Goal: Task Accomplishment & Management: Use online tool/utility

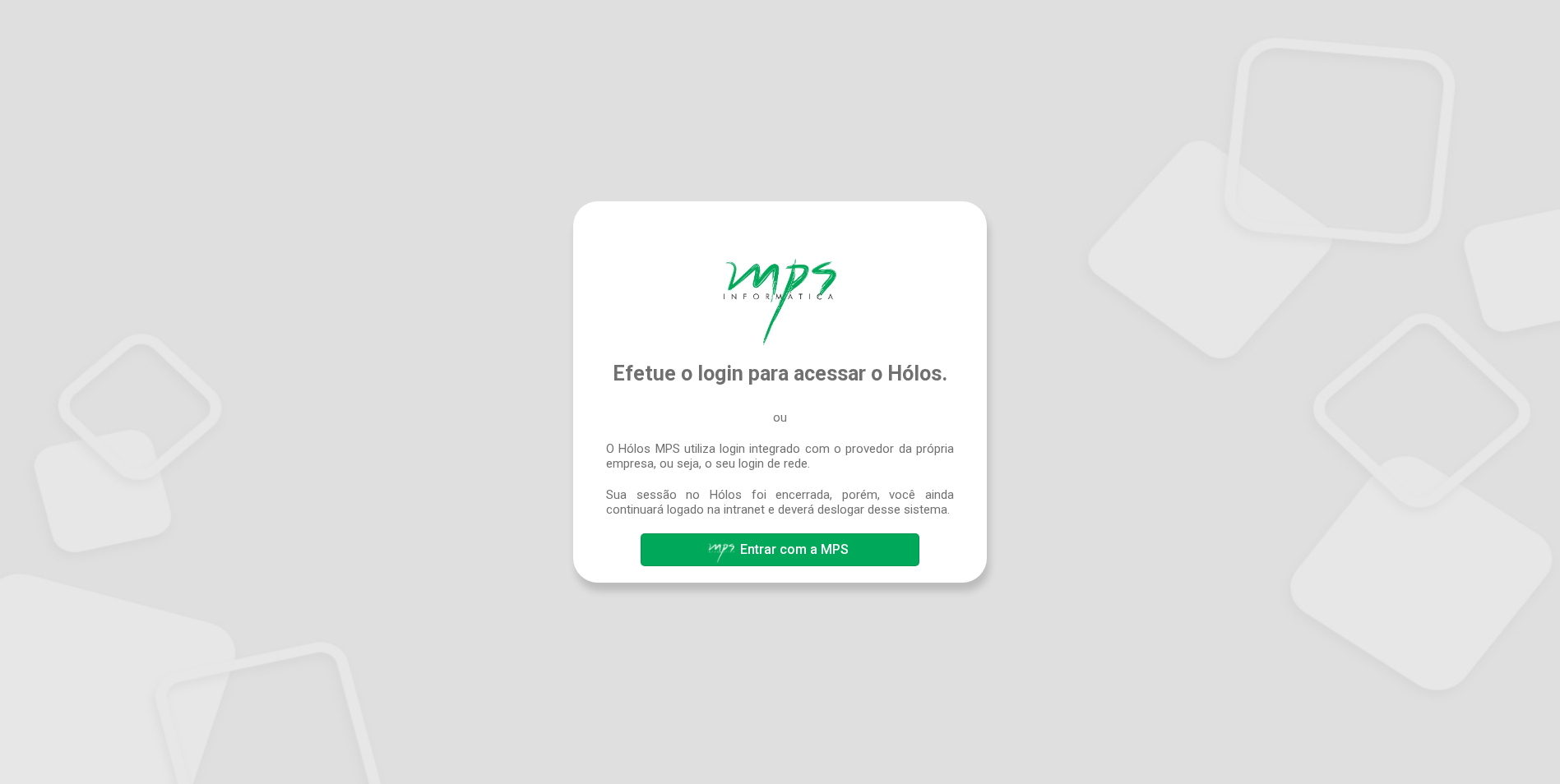
click at [372, 158] on div "Efetue o login para acessar o Hólos. ou O Hólos MPS utiliza login integrado com…" at bounding box center [780, 392] width 1560 height 784
click at [815, 560] on span "Entrar com a MPS" at bounding box center [780, 549] width 146 height 29
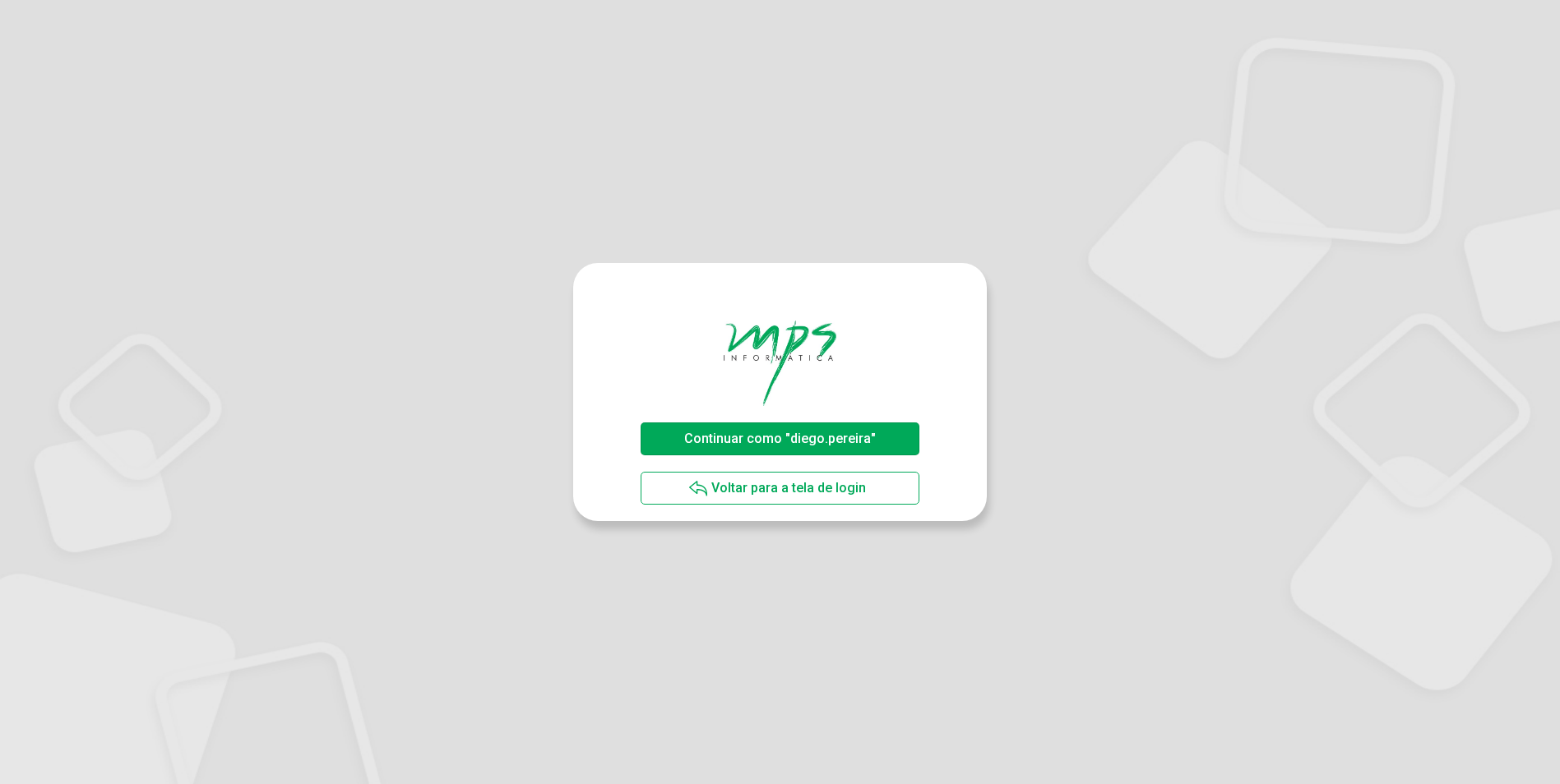
click at [777, 428] on span "Continuar como "diego.pereira"" at bounding box center [780, 439] width 200 height 29
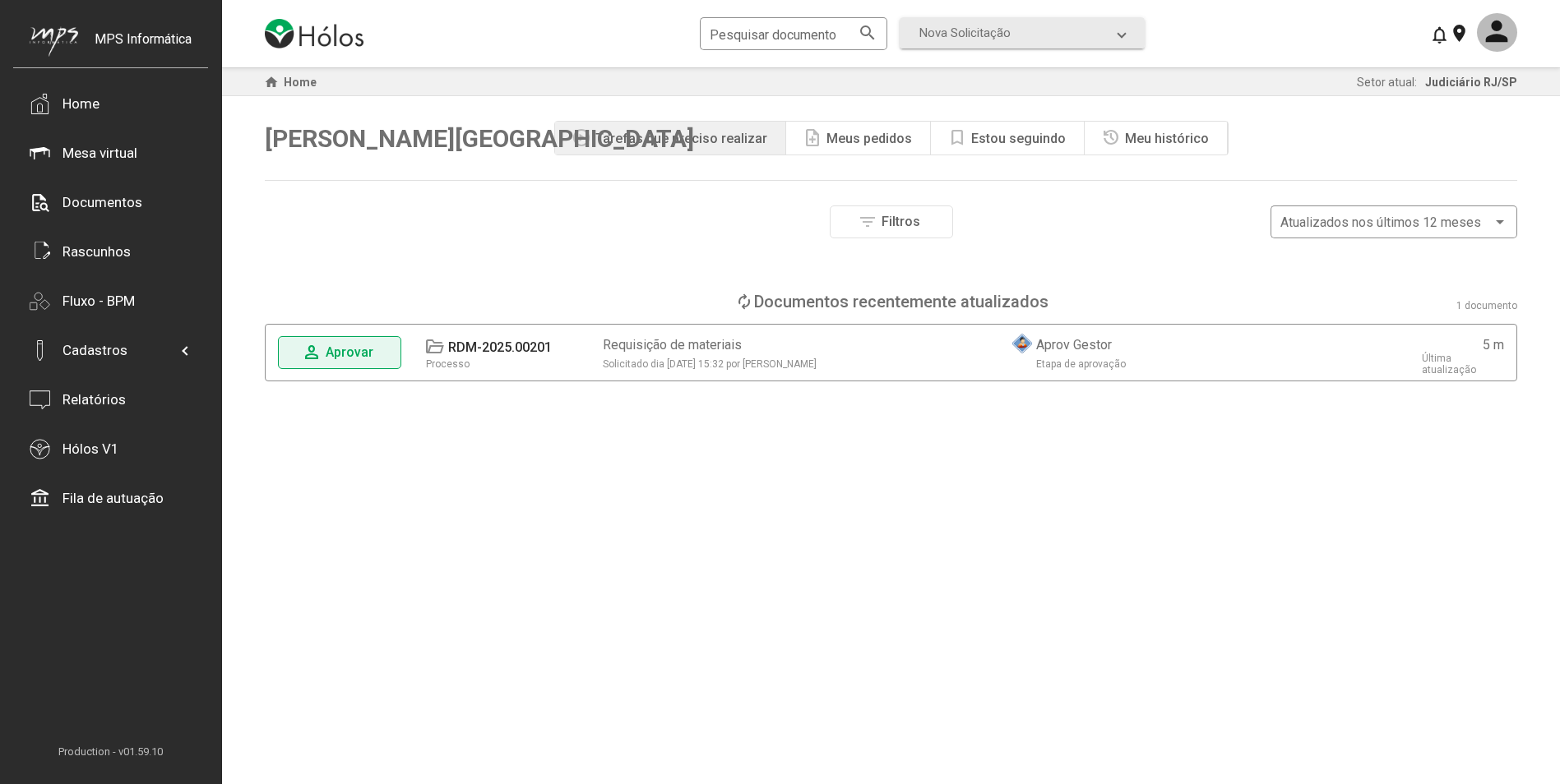
click at [343, 349] on span "Aprovar" at bounding box center [350, 352] width 48 height 15
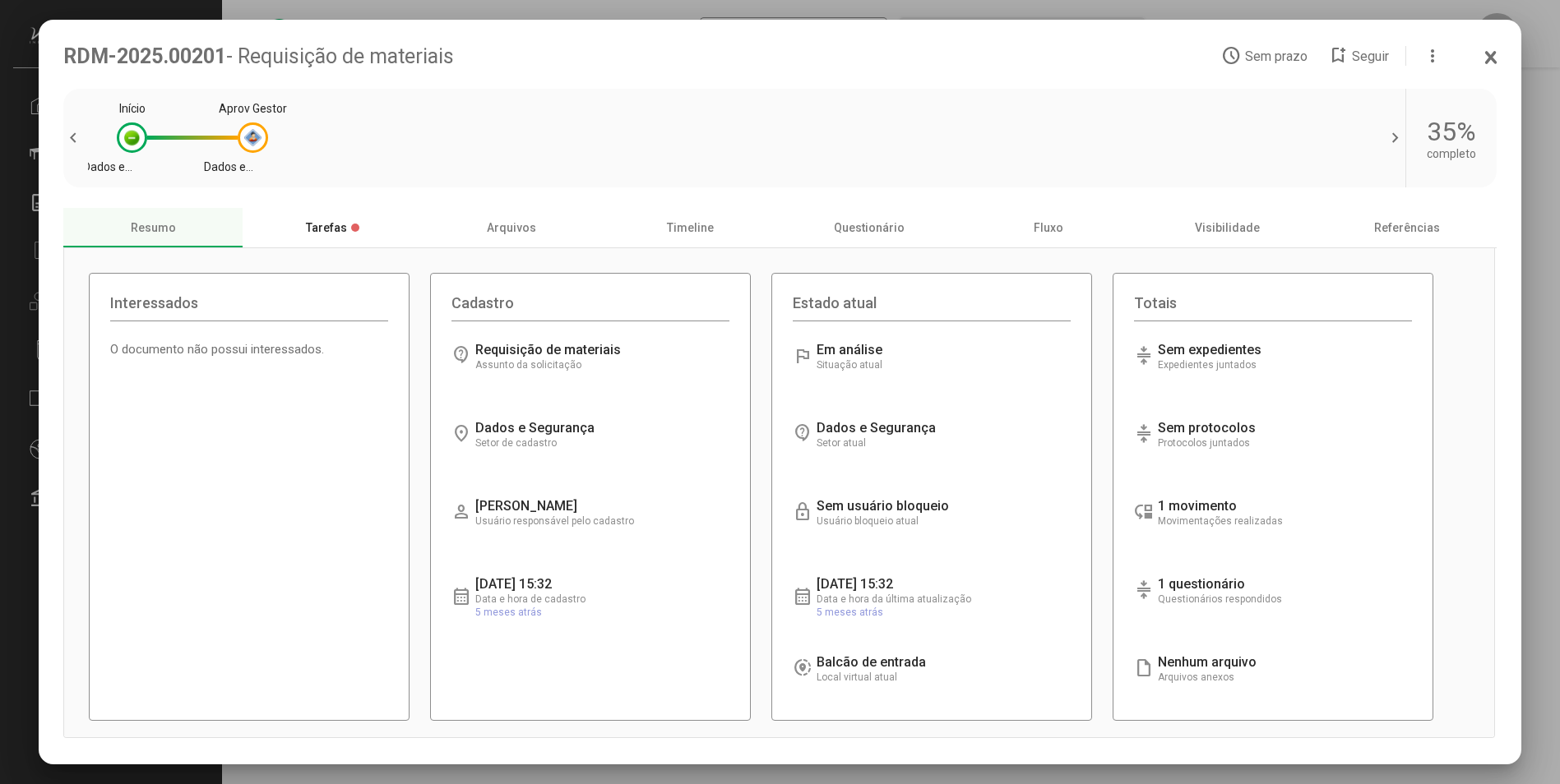
click at [350, 240] on div "Tarefas" at bounding box center [332, 228] width 179 height 39
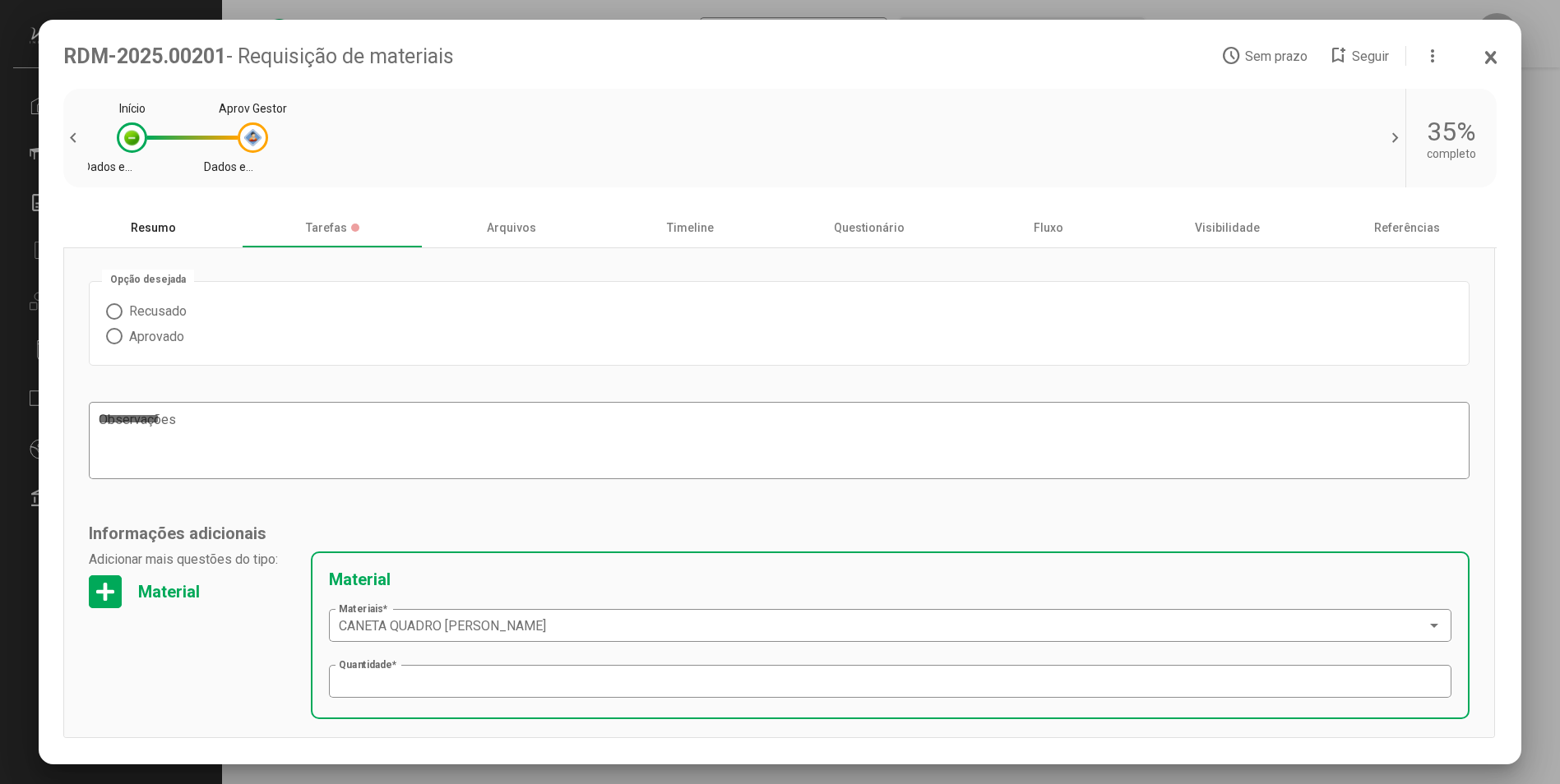
click at [186, 236] on div "Resumo" at bounding box center [153, 228] width 179 height 39
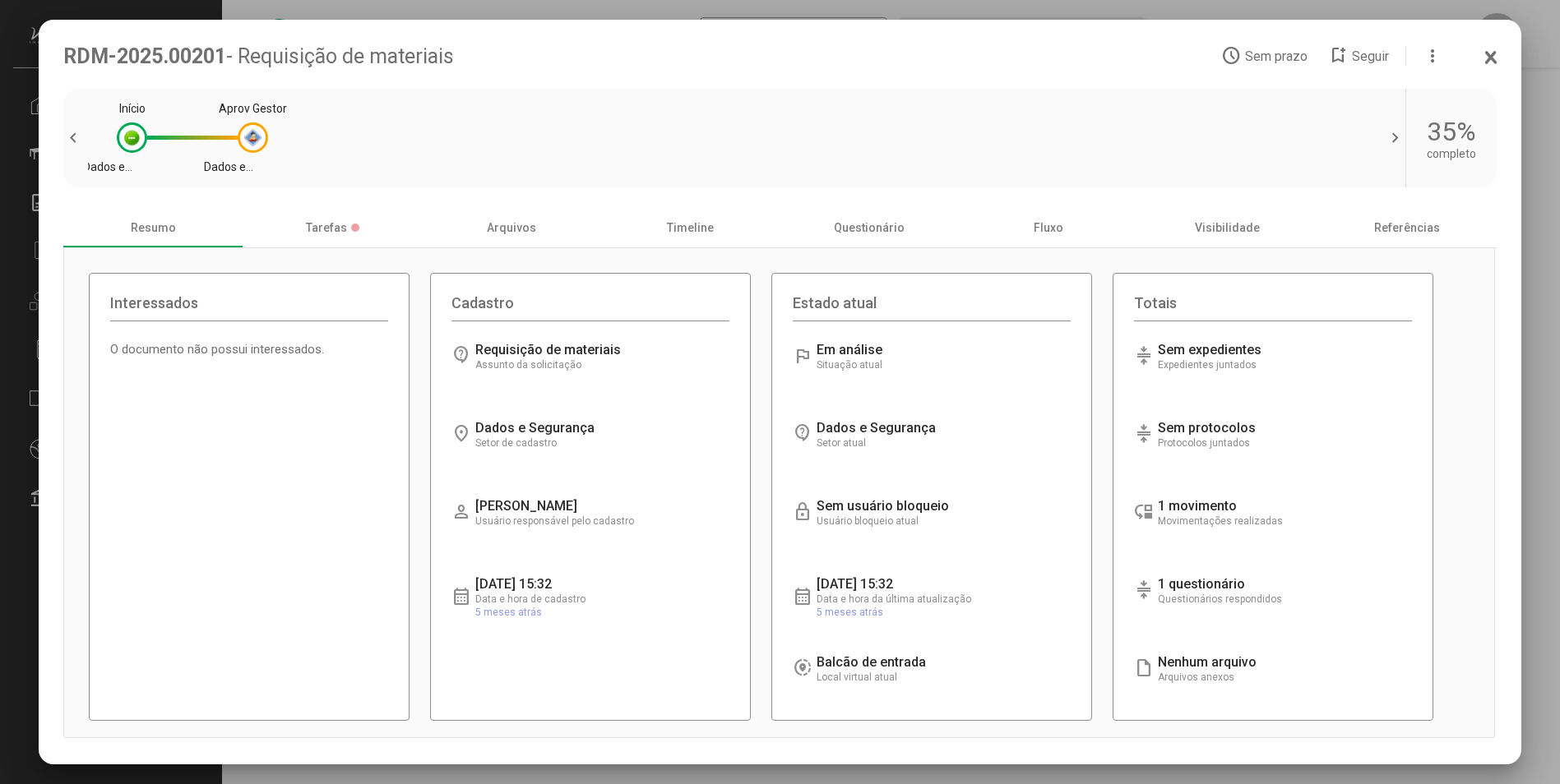
scroll to position [11, 0]
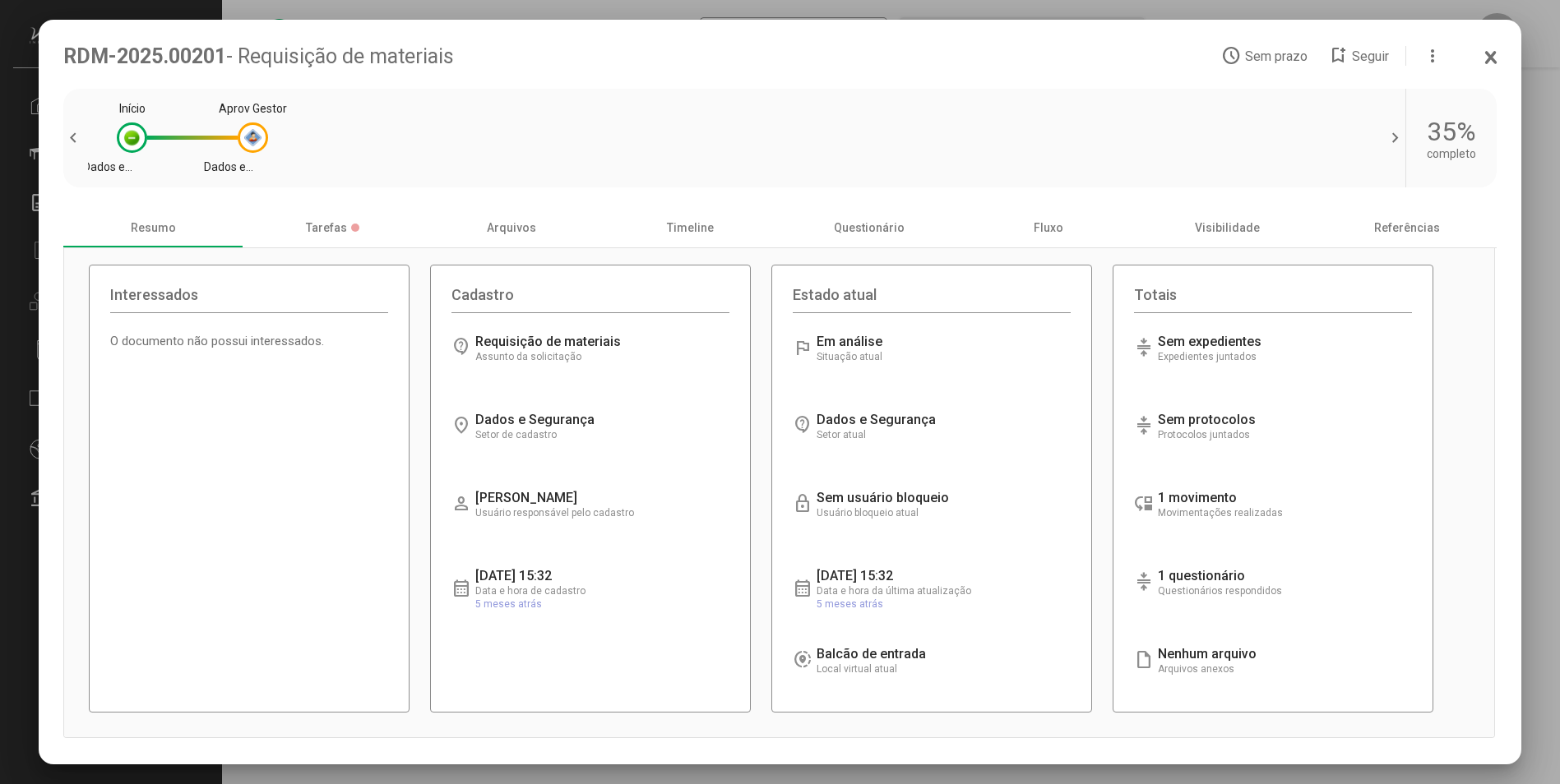
click at [1493, 63] on icon at bounding box center [1490, 57] width 13 height 16
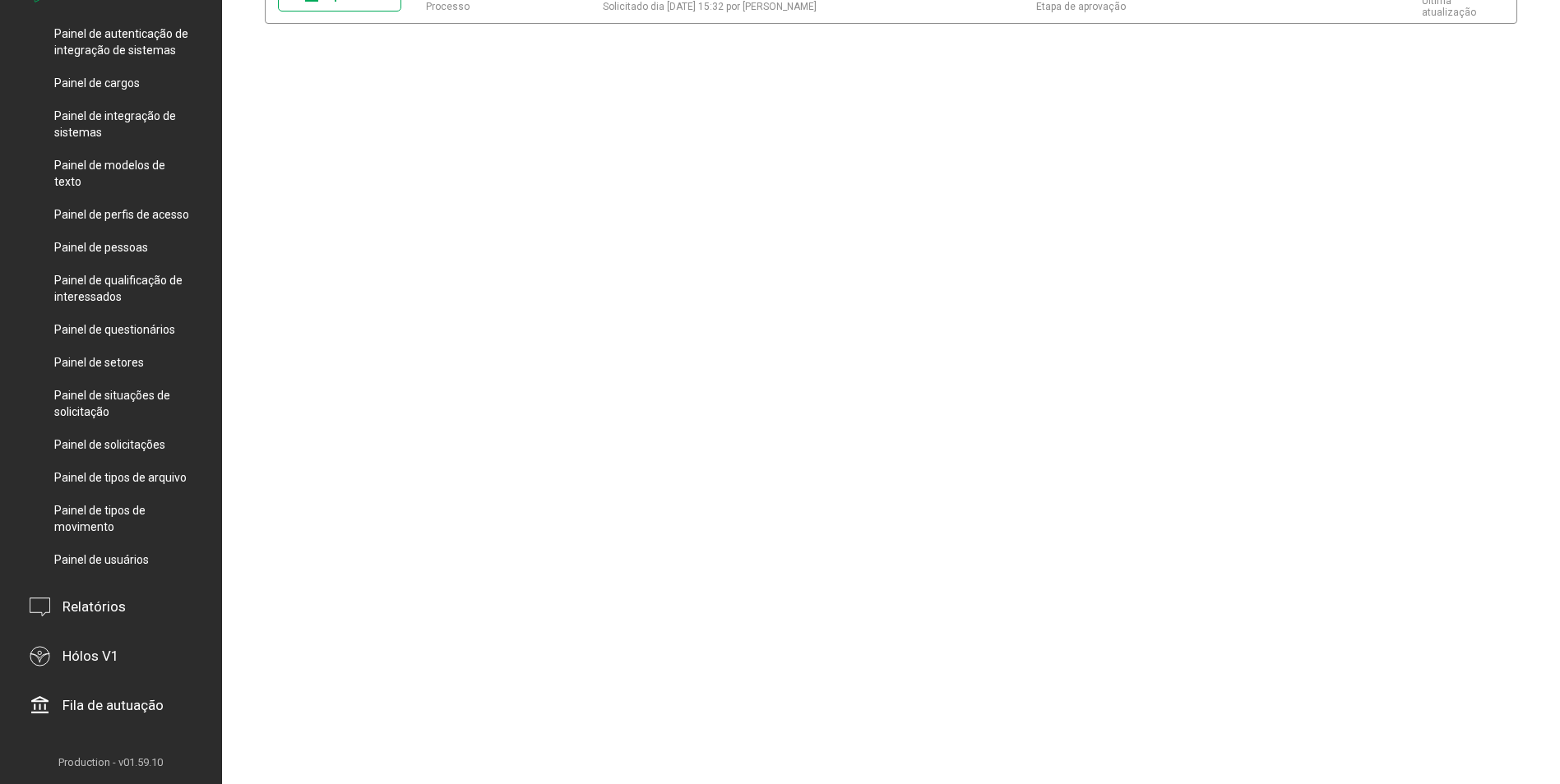
scroll to position [369, 0]
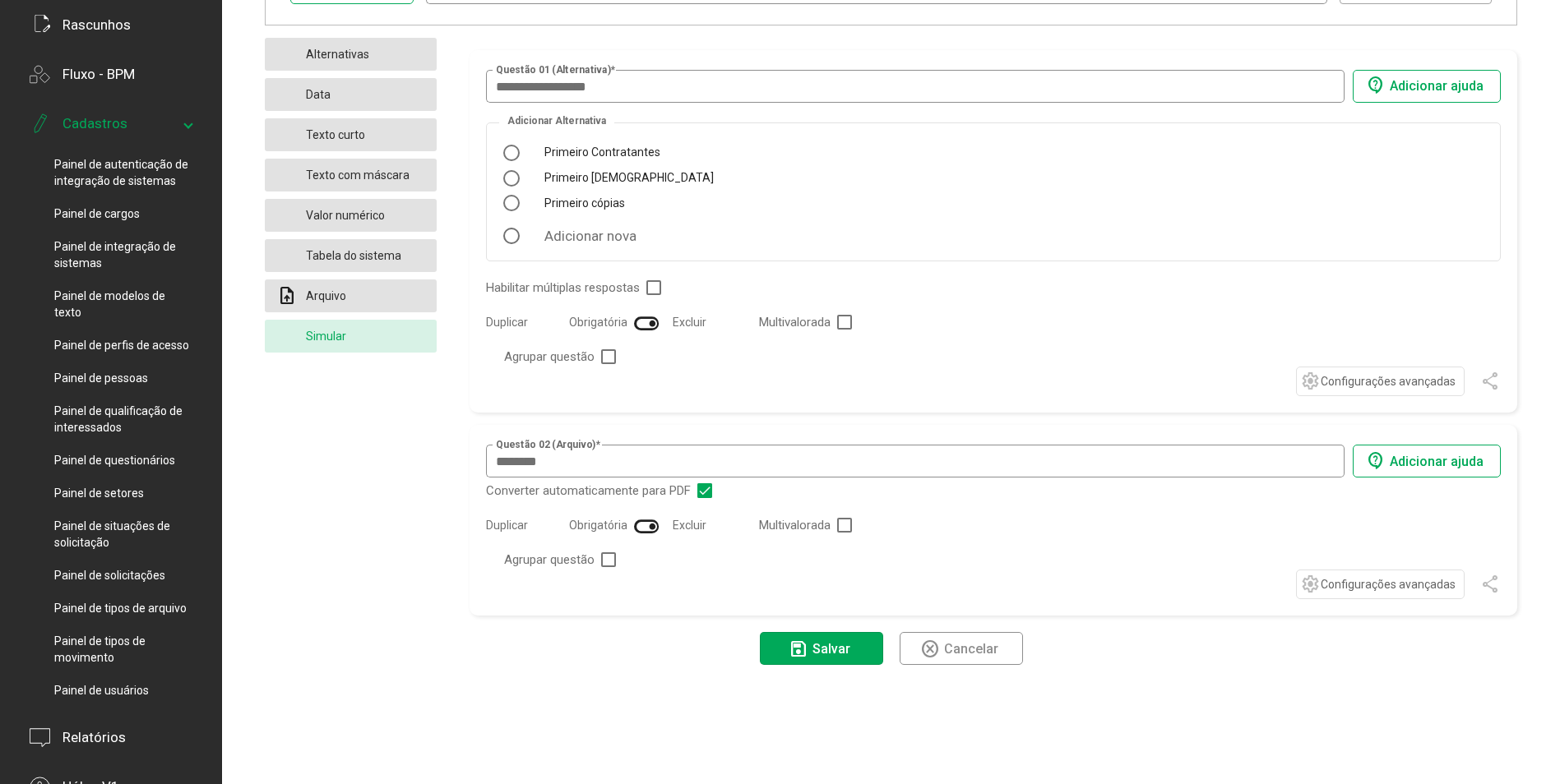
scroll to position [165, 0]
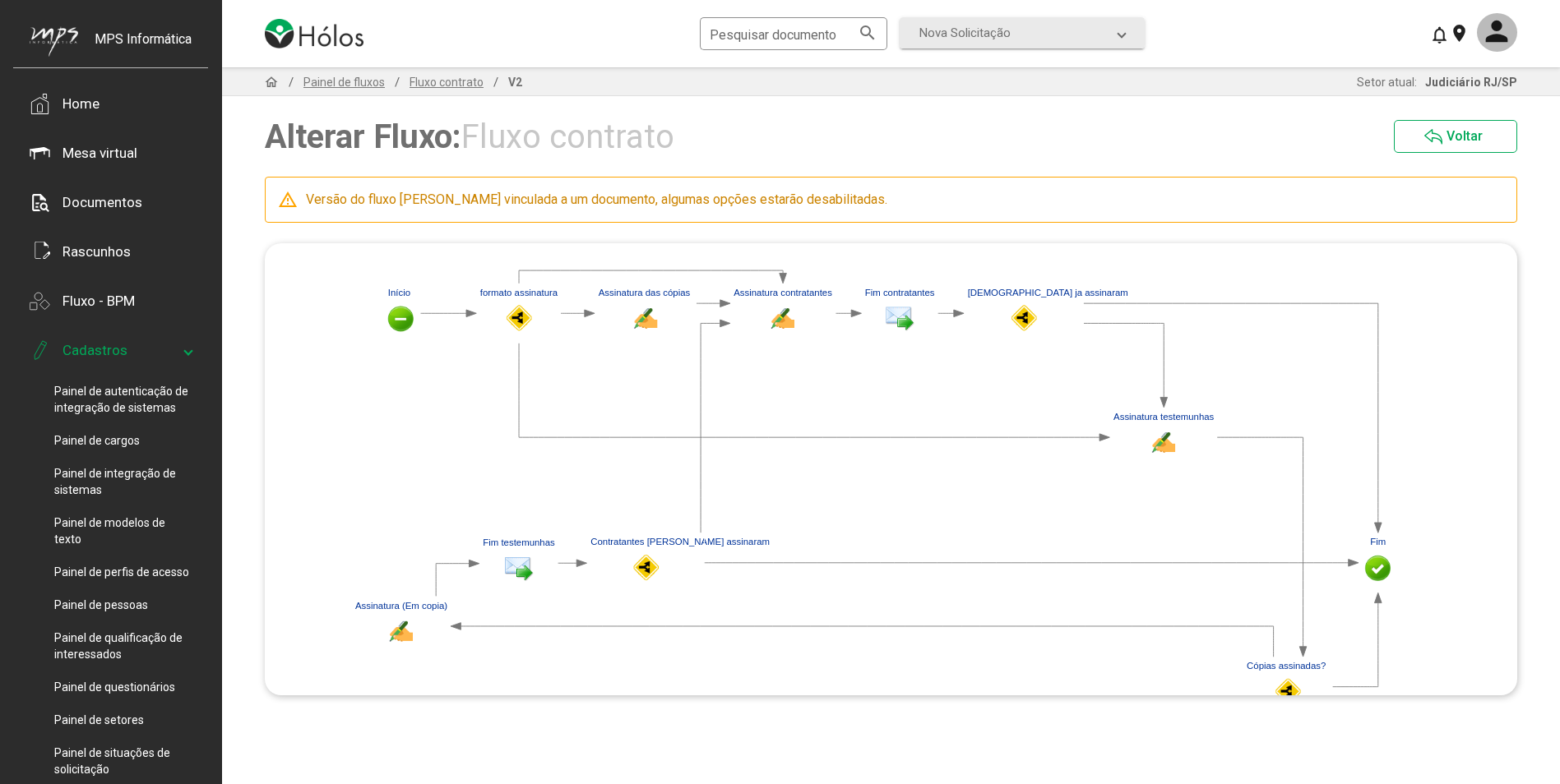
scroll to position [165, 0]
